Goal: Information Seeking & Learning: Learn about a topic

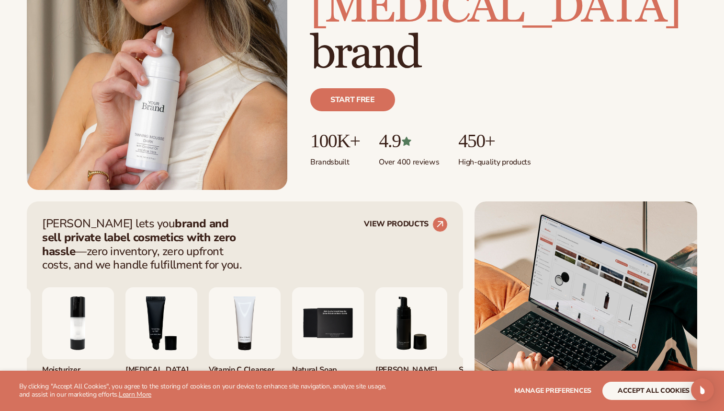
scroll to position [200, 0]
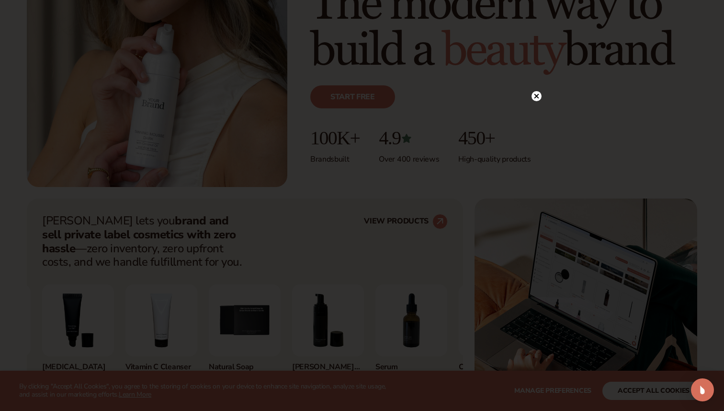
click at [537, 95] on icon at bounding box center [537, 96] width 5 height 5
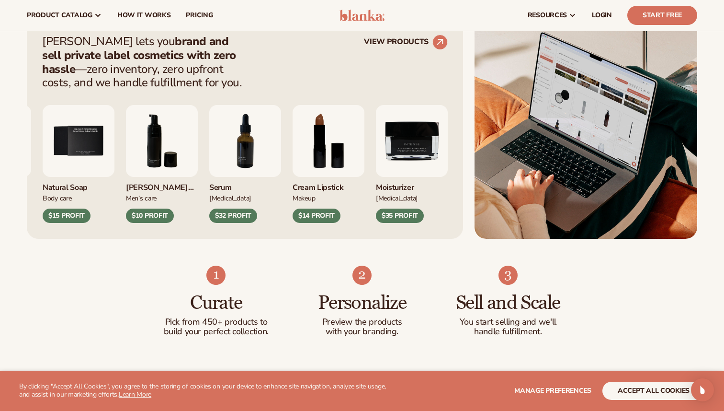
scroll to position [0, 0]
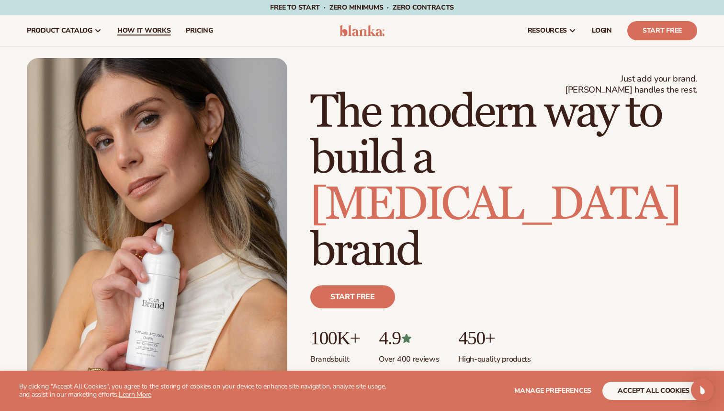
click at [146, 23] on link "How It Works" at bounding box center [144, 30] width 69 height 31
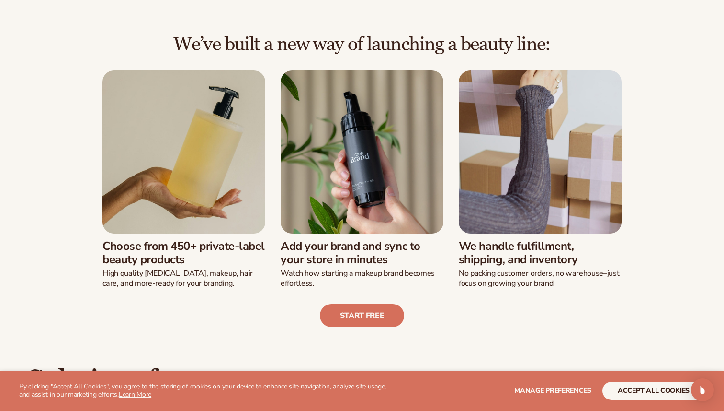
scroll to position [213, 0]
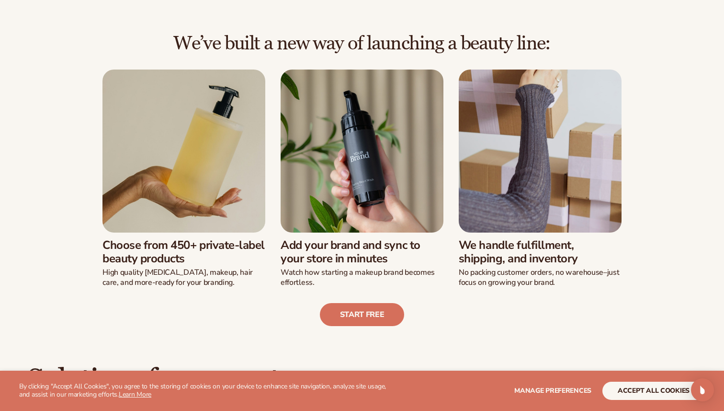
drag, startPoint x: 176, startPoint y: 244, endPoint x: 218, endPoint y: 260, distance: 44.4
click at [218, 260] on h3 "Choose from 450+ private-label beauty products" at bounding box center [184, 252] width 163 height 28
drag, startPoint x: 280, startPoint y: 245, endPoint x: 394, endPoint y: 259, distance: 114.9
click at [394, 259] on div "Choose from 450+ private-label beauty products High quality skin care, makeup, …" at bounding box center [362, 178] width 558 height 218
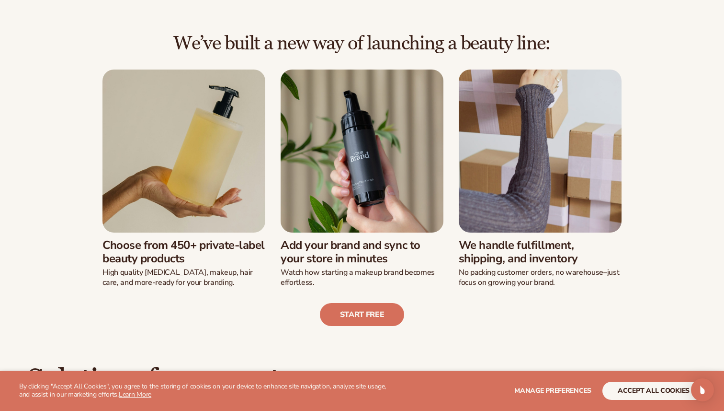
click at [394, 259] on h3 "Add your brand and sync to your store in minutes" at bounding box center [362, 252] width 163 height 28
drag, startPoint x: 460, startPoint y: 244, endPoint x: 581, endPoint y: 257, distance: 121.9
click at [581, 257] on h3 "We handle fulfillment, shipping, and inventory" at bounding box center [540, 252] width 163 height 28
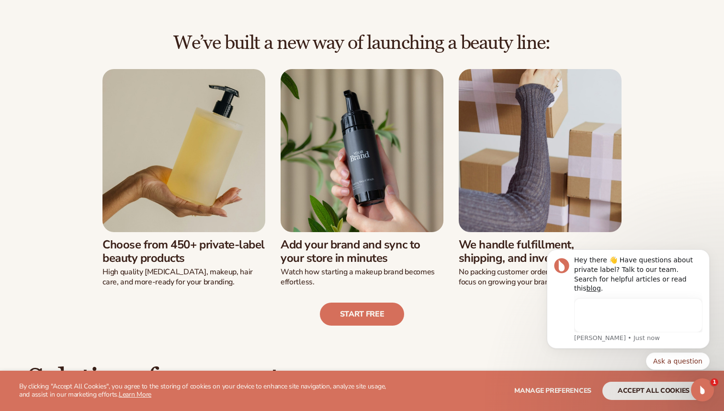
scroll to position [0, 0]
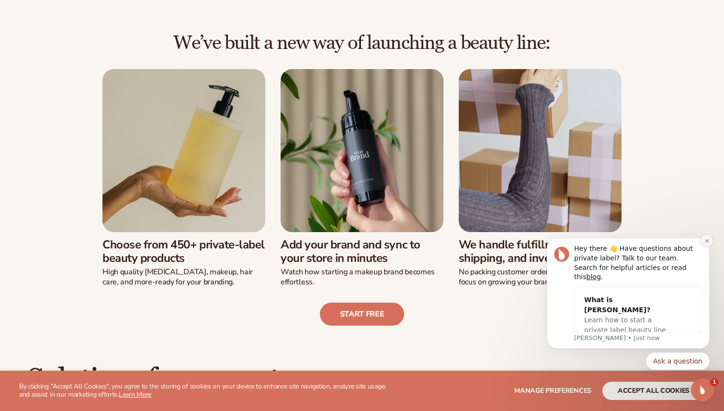
click at [708, 243] on icon "Dismiss notification" at bounding box center [707, 240] width 5 height 5
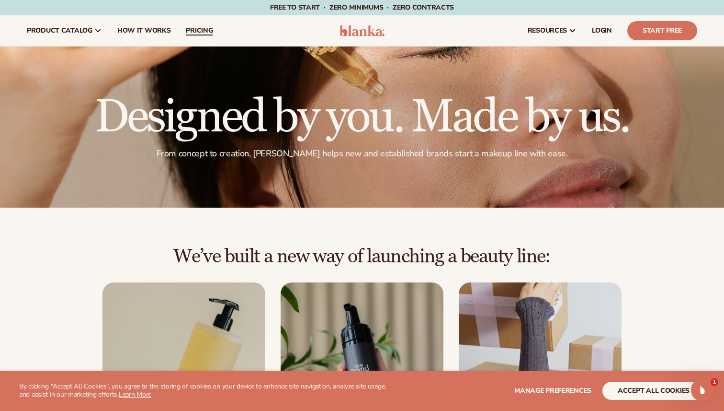
click at [194, 28] on span "pricing" at bounding box center [199, 31] width 27 height 8
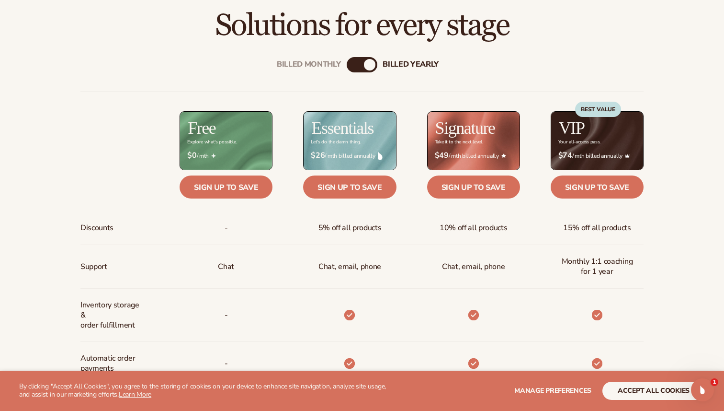
scroll to position [335, 0]
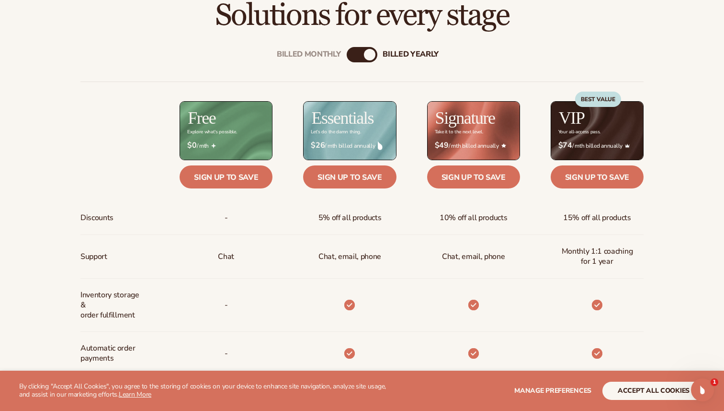
drag, startPoint x: 190, startPoint y: 132, endPoint x: 233, endPoint y: 131, distance: 43.1
click at [233, 131] on div "Explore what's possible." at bounding box center [211, 131] width 49 height 5
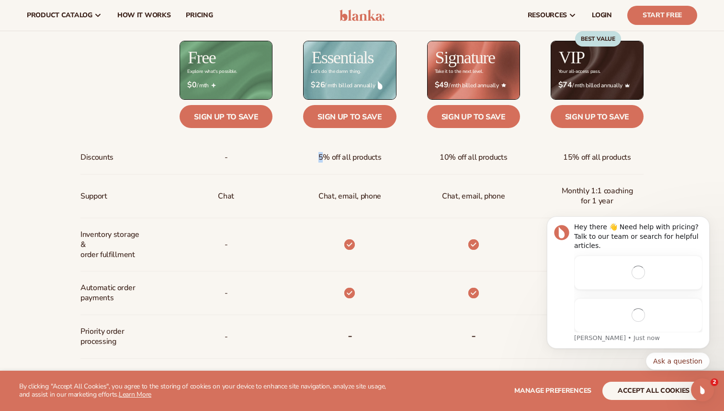
scroll to position [0, 0]
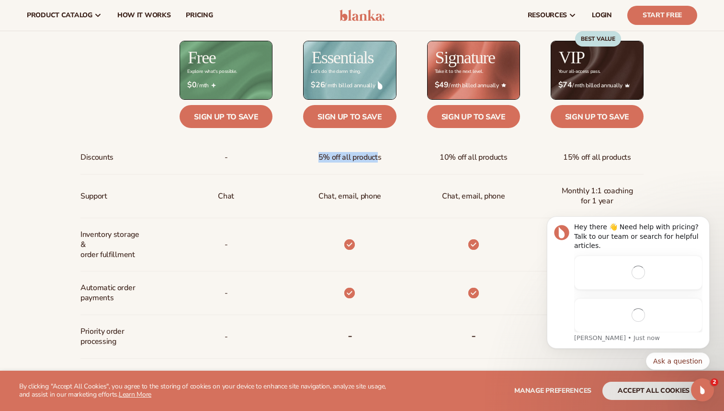
drag, startPoint x: 317, startPoint y: 158, endPoint x: 378, endPoint y: 158, distance: 61.3
click at [378, 158] on div "5% off all products" at bounding box center [350, 157] width 79 height 33
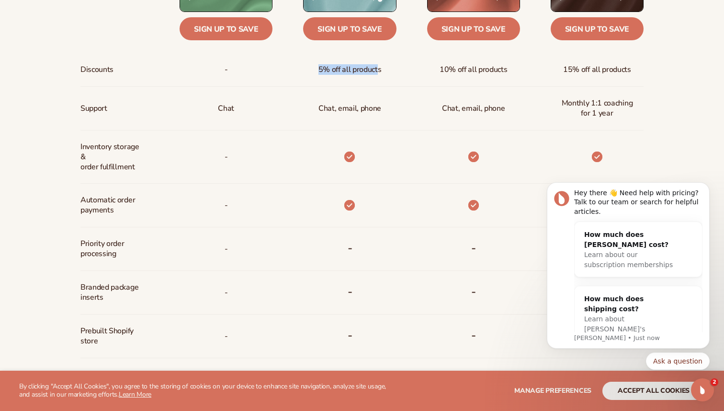
scroll to position [490, 0]
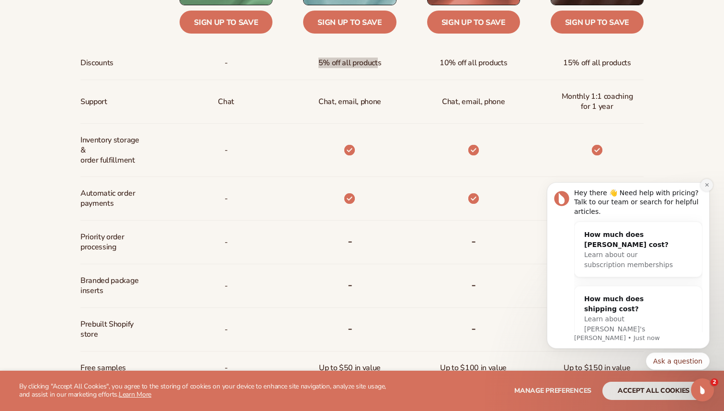
click at [708, 185] on icon "Dismiss notification" at bounding box center [707, 184] width 5 height 5
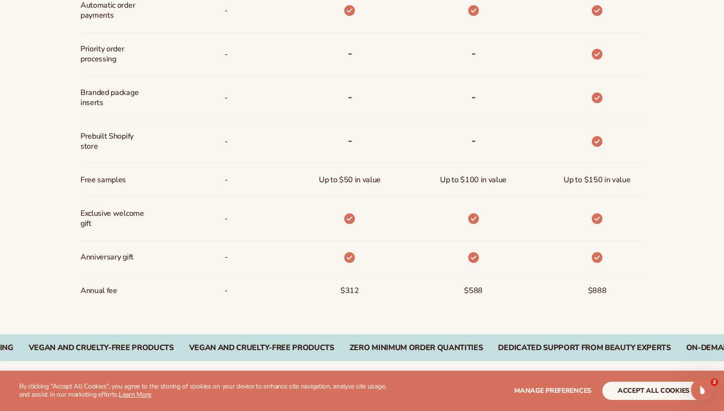
scroll to position [683, 0]
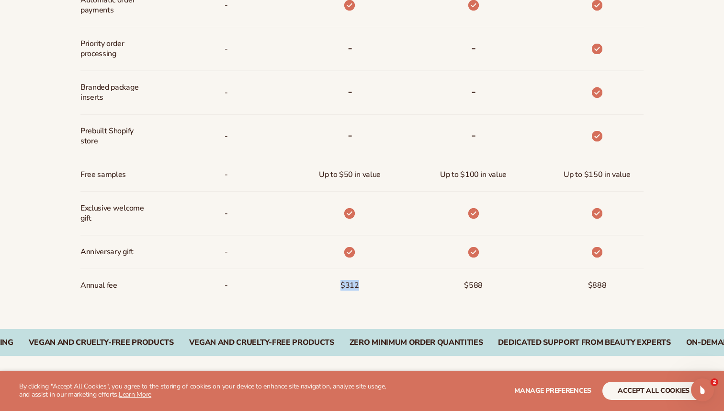
drag, startPoint x: 341, startPoint y: 287, endPoint x: 360, endPoint y: 287, distance: 19.2
click at [360, 287] on div "$312" at bounding box center [350, 285] width 34 height 33
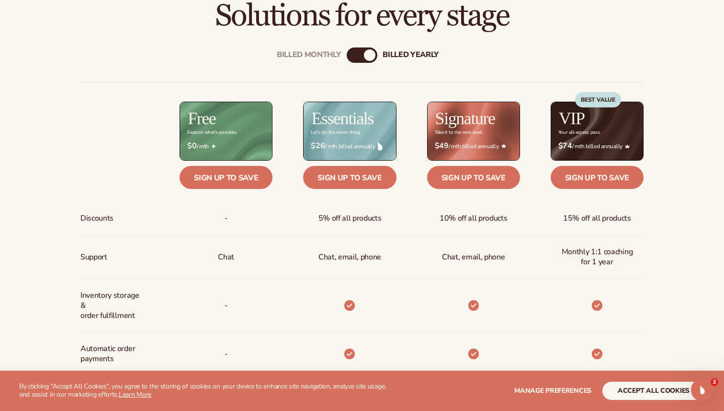
scroll to position [341, 0]
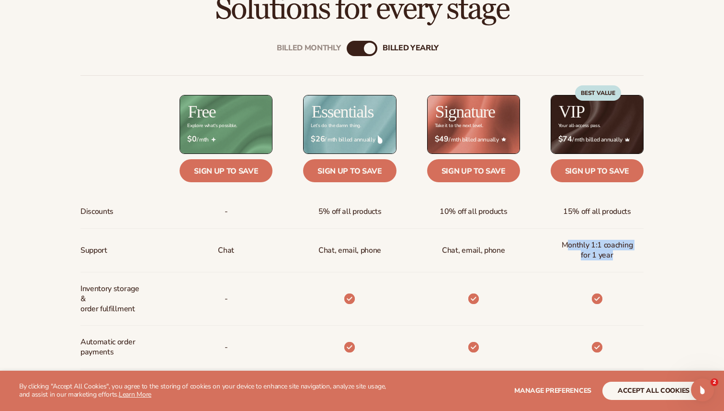
drag, startPoint x: 566, startPoint y: 242, endPoint x: 620, endPoint y: 251, distance: 55.3
click at [620, 251] on span "Monthly 1:1 coaching for 1 year" at bounding box center [598, 250] width 78 height 28
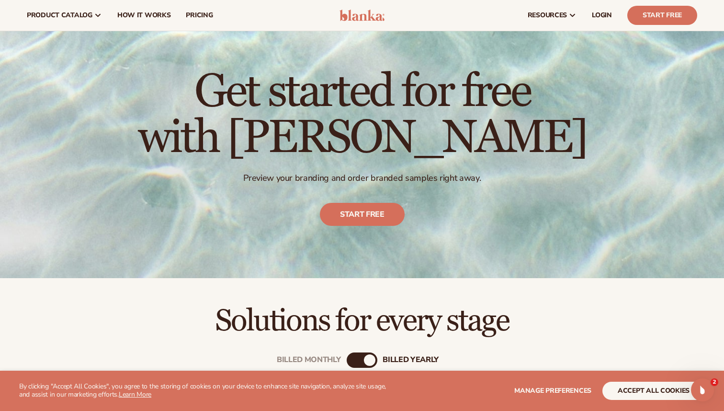
scroll to position [8, 0]
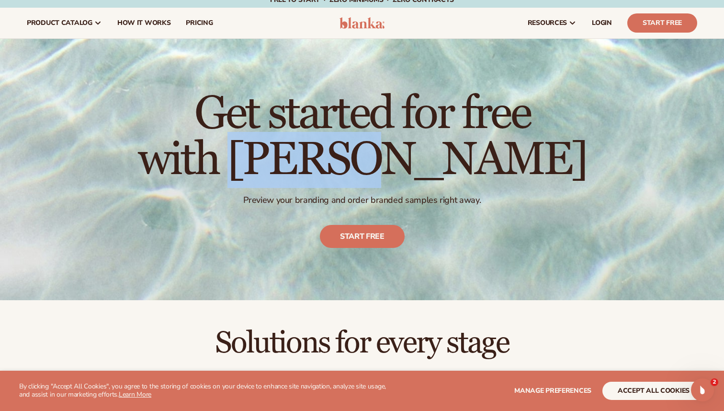
drag, startPoint x: 325, startPoint y: 150, endPoint x: 445, endPoint y: 151, distance: 119.8
click at [445, 151] on h1 "Get started for free with [PERSON_NAME]" at bounding box center [362, 137] width 449 height 92
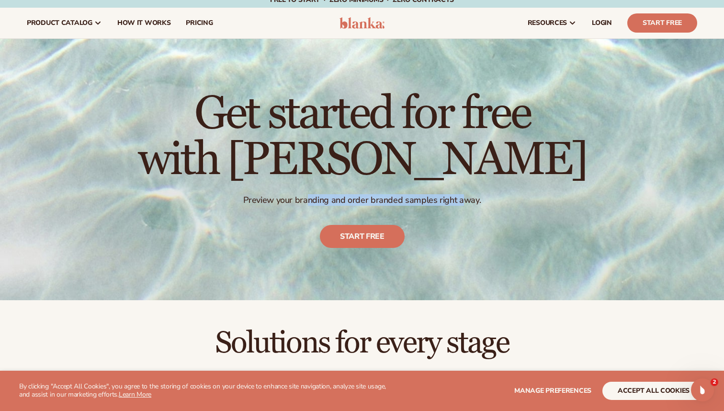
drag, startPoint x: 308, startPoint y: 195, endPoint x: 462, endPoint y: 195, distance: 153.8
click at [462, 195] on p "Preview your branding and order branded samples right away." at bounding box center [362, 200] width 449 height 11
